Goal: Information Seeking & Learning: Learn about a topic

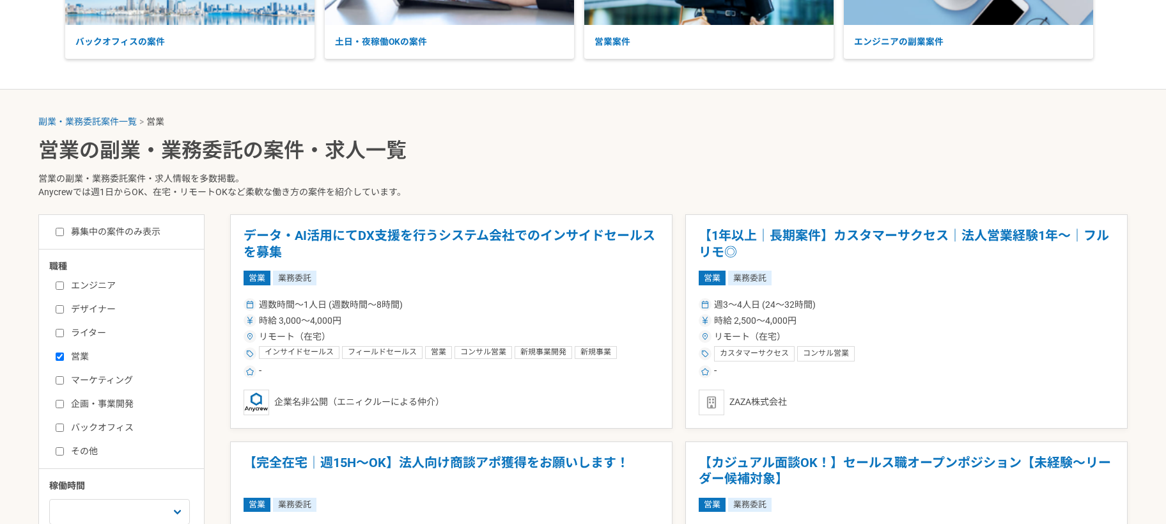
scroll to position [320, 0]
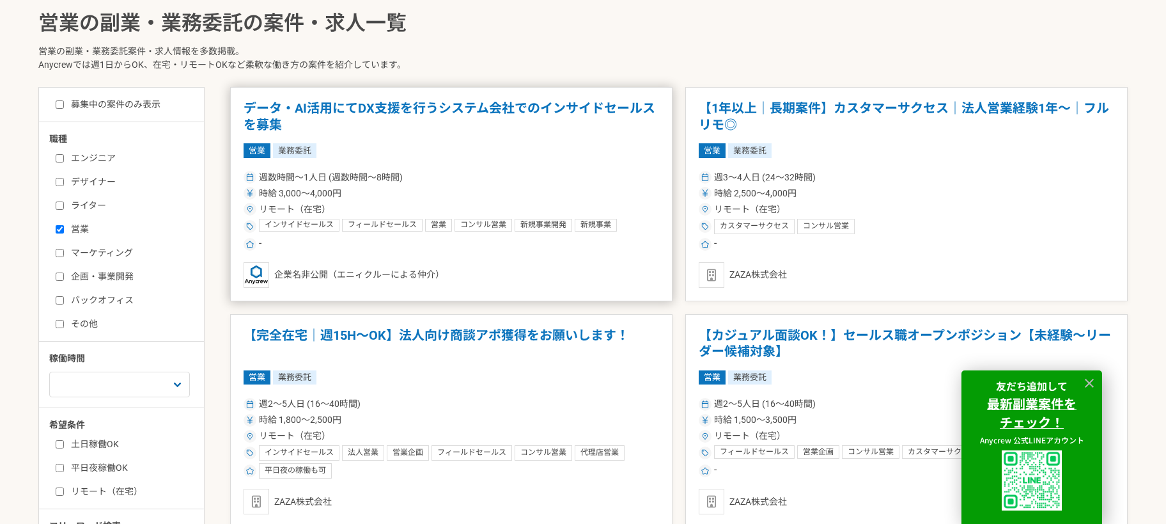
click at [503, 117] on h1 "データ・AI活用にてDX支援を行うシステム会社でのインサイドセールスを募集" at bounding box center [452, 116] width 416 height 33
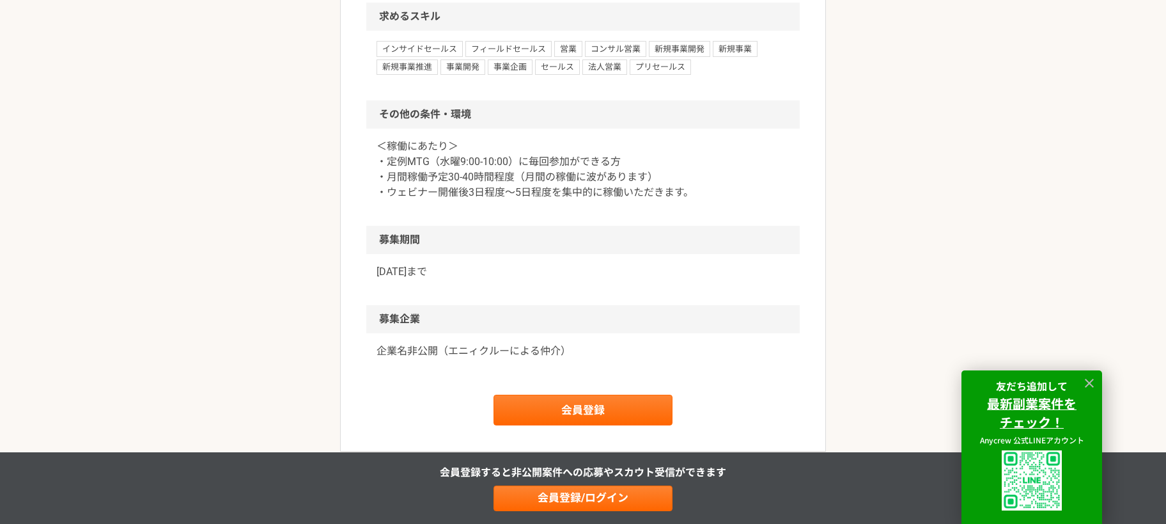
scroll to position [1087, 0]
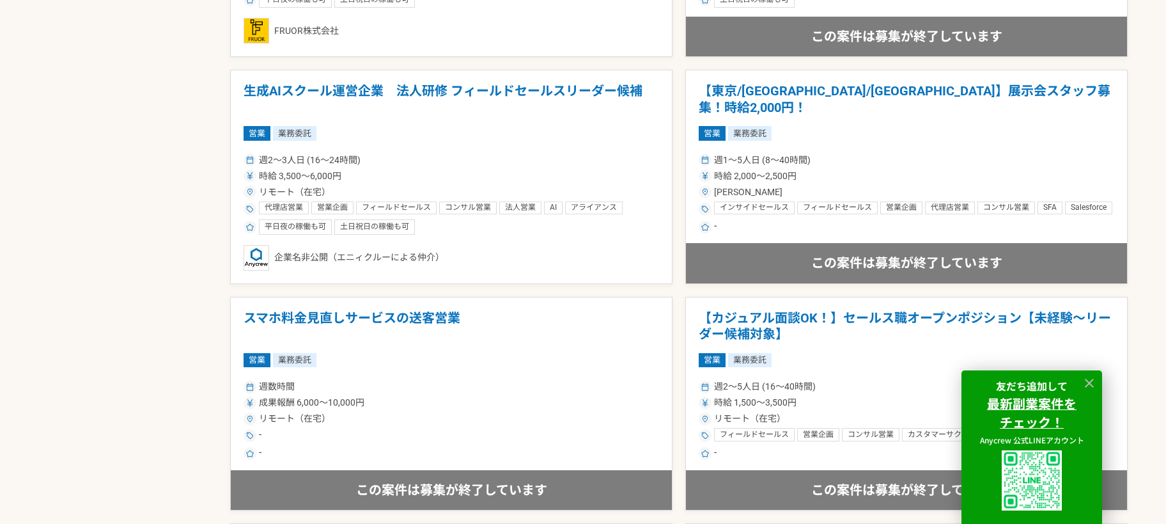
scroll to position [1278, 0]
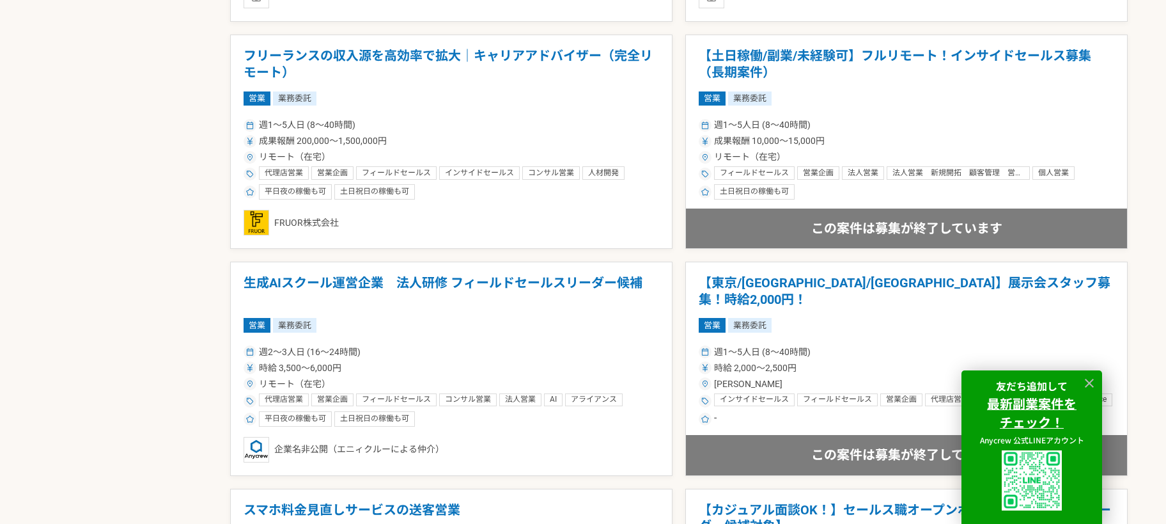
click at [540, 99] on div "営業 業務委託" at bounding box center [452, 98] width 416 height 14
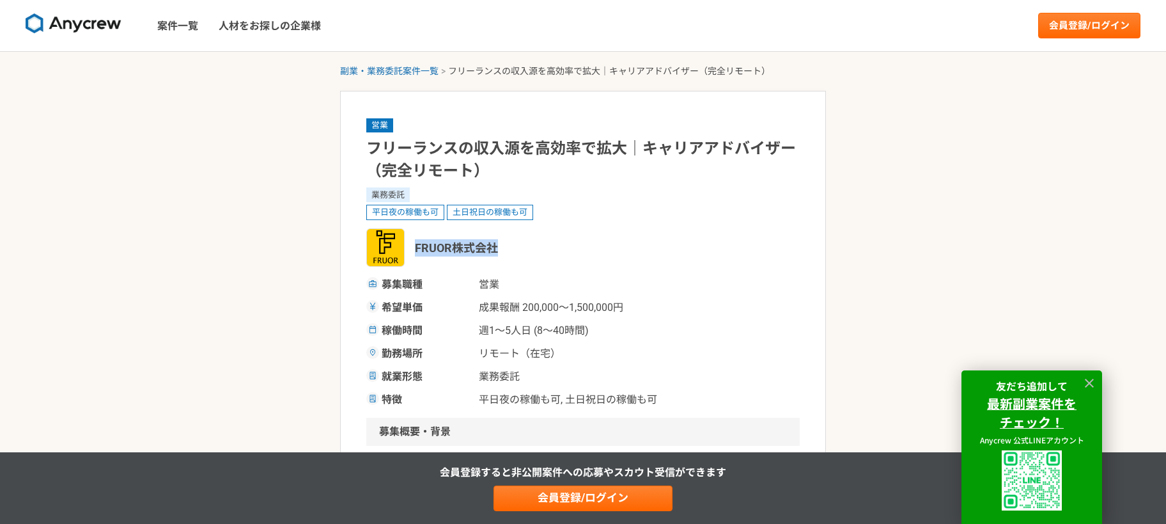
drag, startPoint x: 413, startPoint y: 246, endPoint x: 503, endPoint y: 244, distance: 90.2
click at [503, 244] on div "FRUOR株式会社" at bounding box center [582, 247] width 433 height 38
drag, startPoint x: 503, startPoint y: 244, endPoint x: 481, endPoint y: 242, distance: 22.4
copy span "FRUOR株式会社"
